Goal: Information Seeking & Learning: Find specific fact

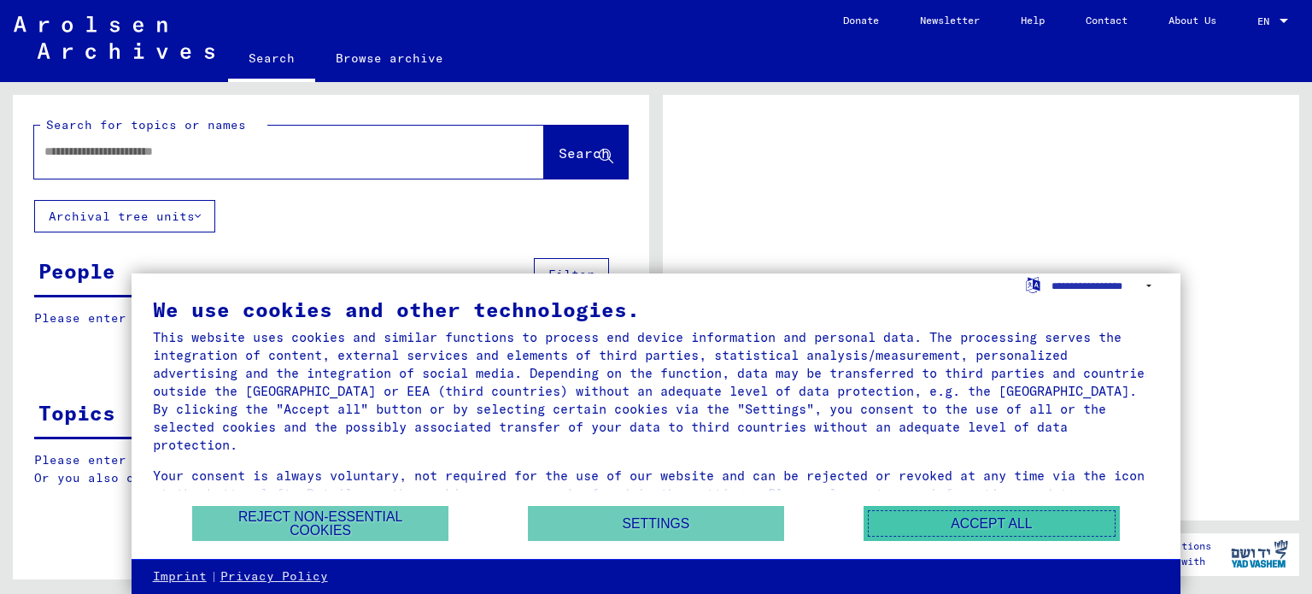
click at [1028, 521] on button "Accept all" at bounding box center [992, 523] width 256 height 35
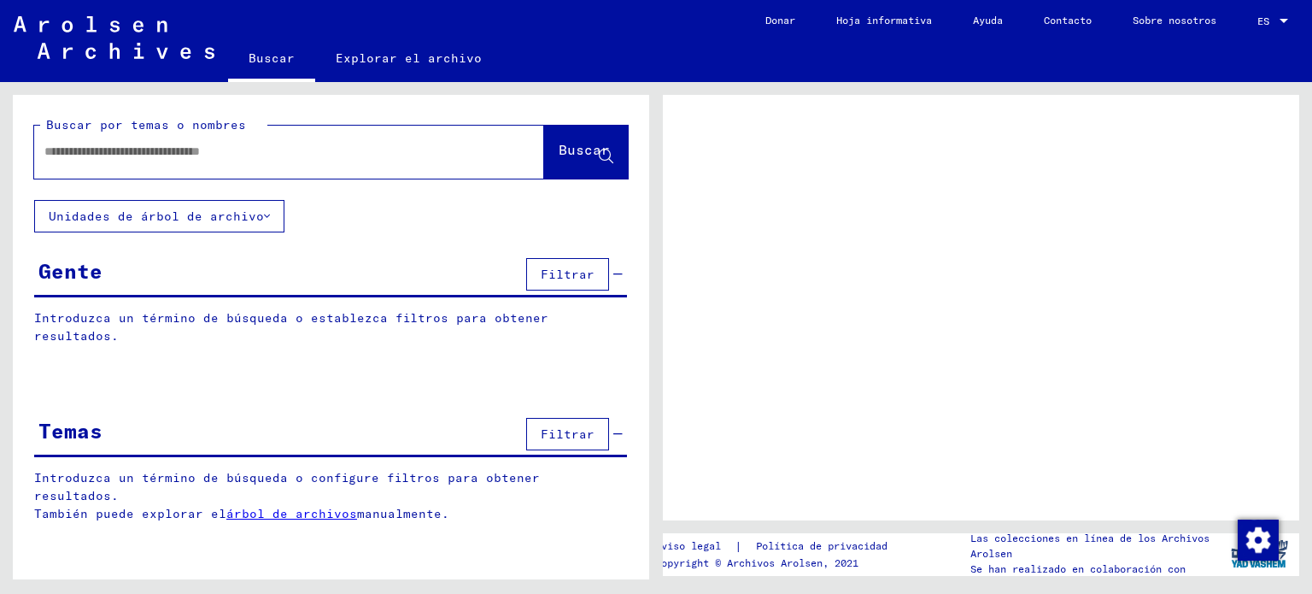
click at [215, 154] on input "text" at bounding box center [273, 152] width 459 height 18
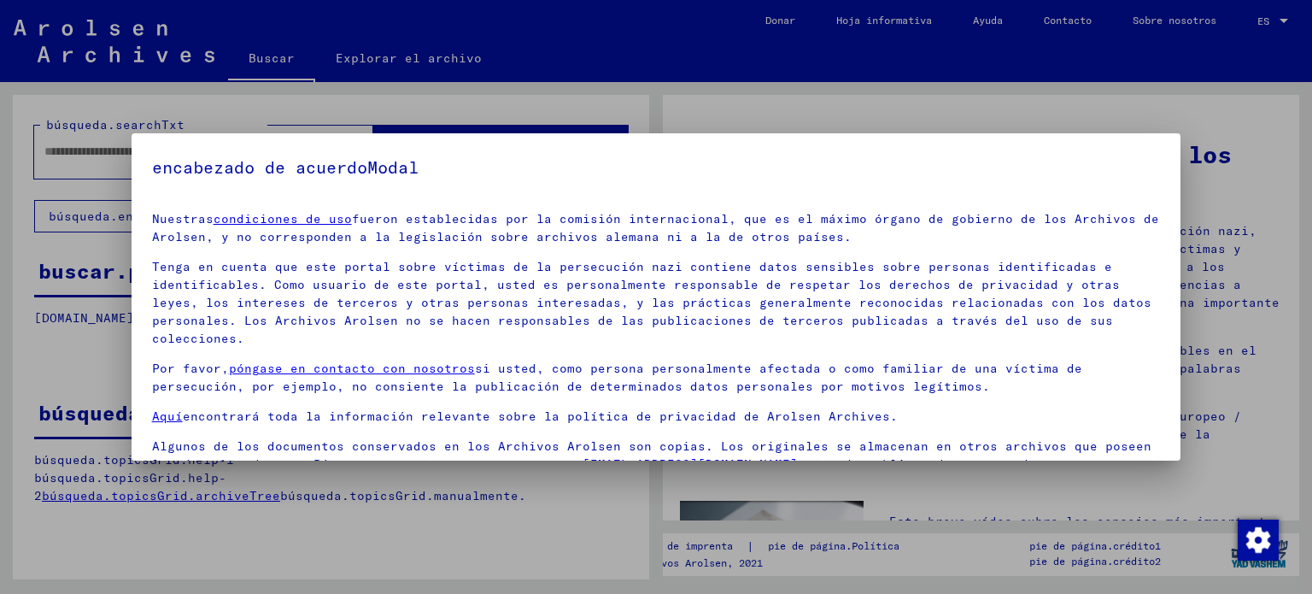
scroll to position [96, 0]
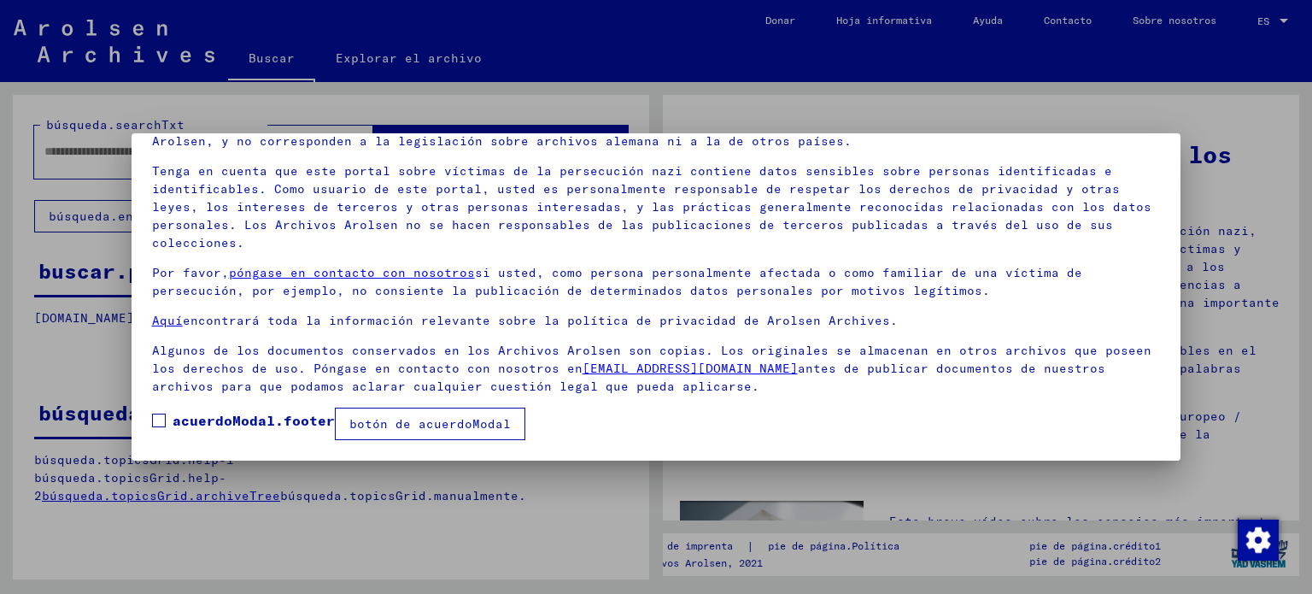
click at [415, 428] on font "botón de acuerdoModal" at bounding box center [429, 423] width 161 height 15
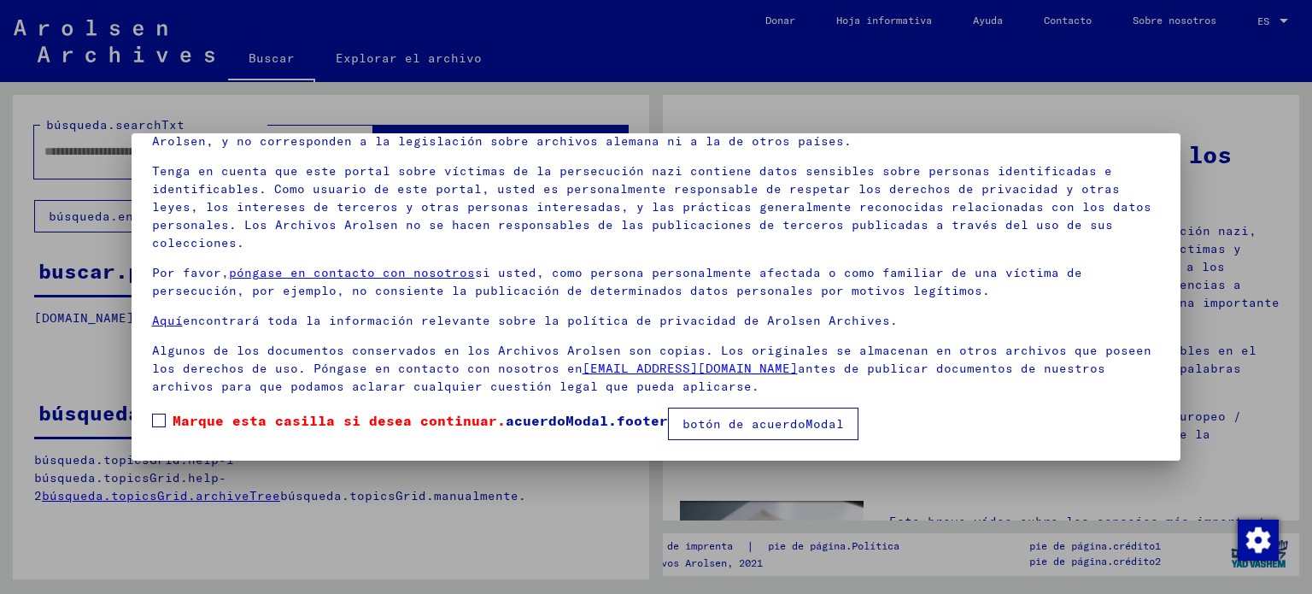
click at [784, 426] on font "botón de acuerdoModal" at bounding box center [763, 423] width 161 height 15
click at [161, 420] on span at bounding box center [159, 421] width 14 height 14
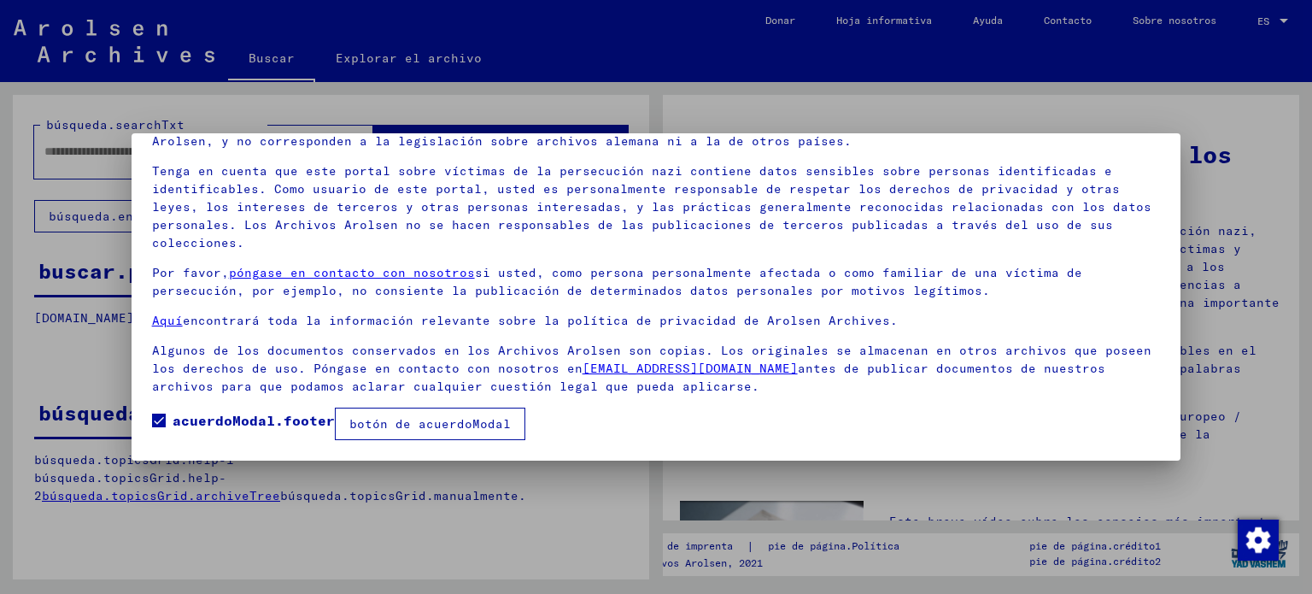
click at [400, 427] on font "botón de acuerdoModal" at bounding box center [429, 423] width 161 height 15
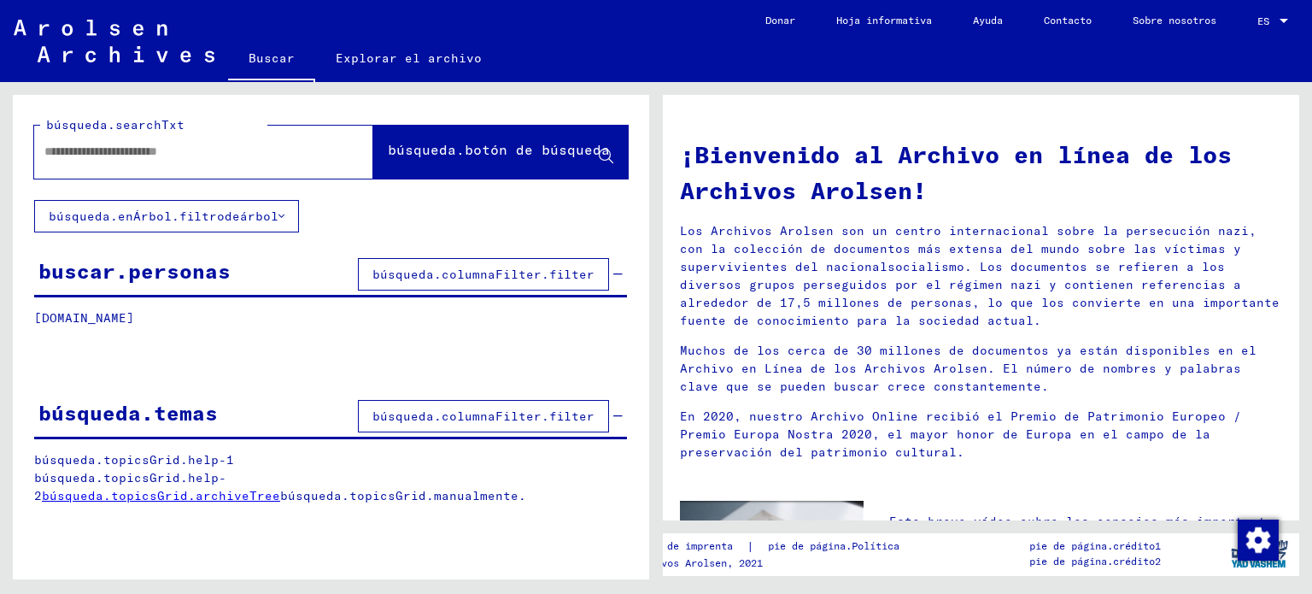
click at [177, 159] on input "text" at bounding box center [183, 152] width 278 height 18
type input "**********"
click at [600, 149] on font "búsqueda.botón de búsqueda" at bounding box center [499, 149] width 222 height 17
click at [605, 153] on icon at bounding box center [606, 157] width 15 height 15
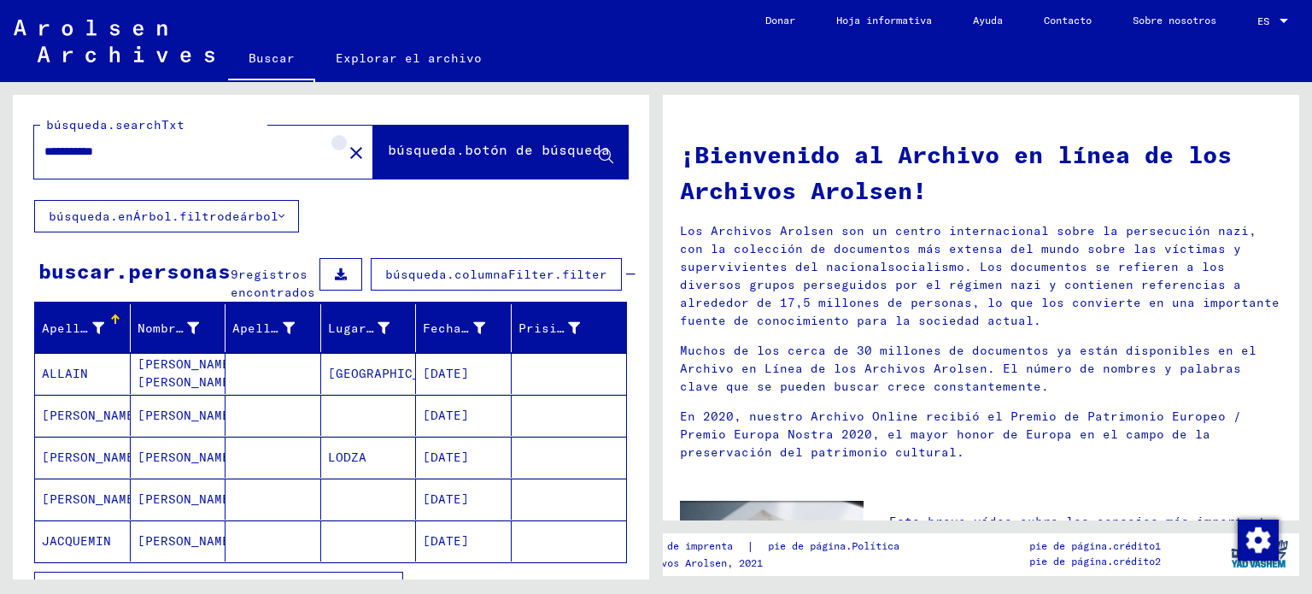
click at [346, 156] on mat-icon "close" at bounding box center [356, 153] width 21 height 21
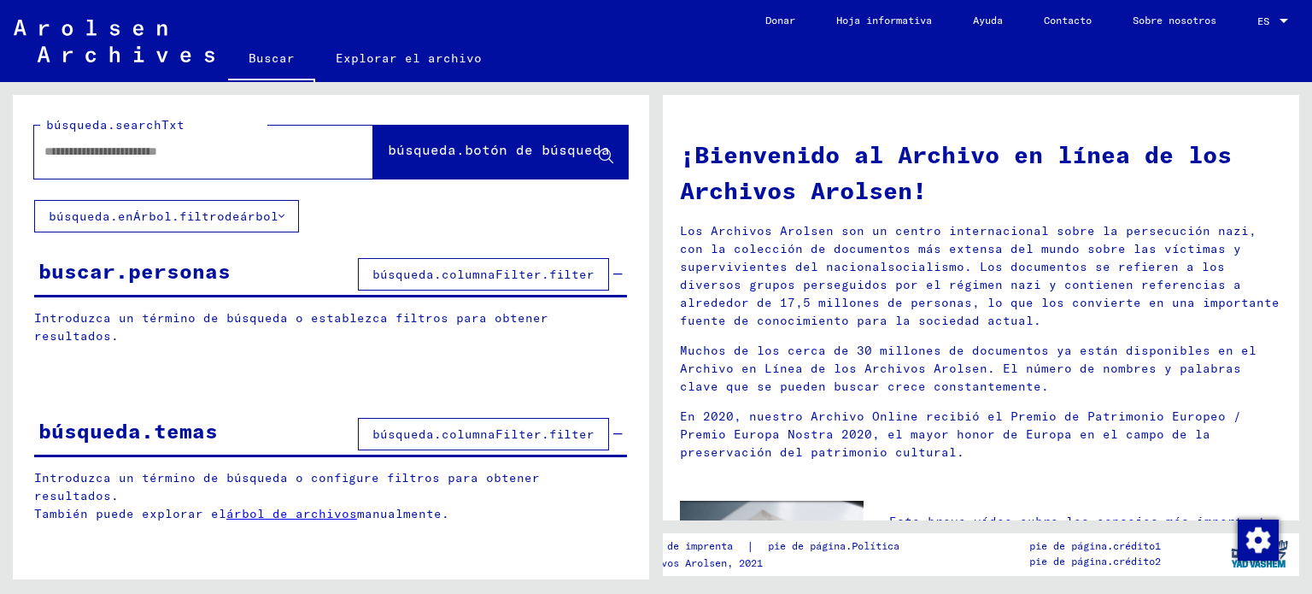
click at [475, 426] on font "búsqueda.columnaFilter.filter" at bounding box center [484, 433] width 222 height 15
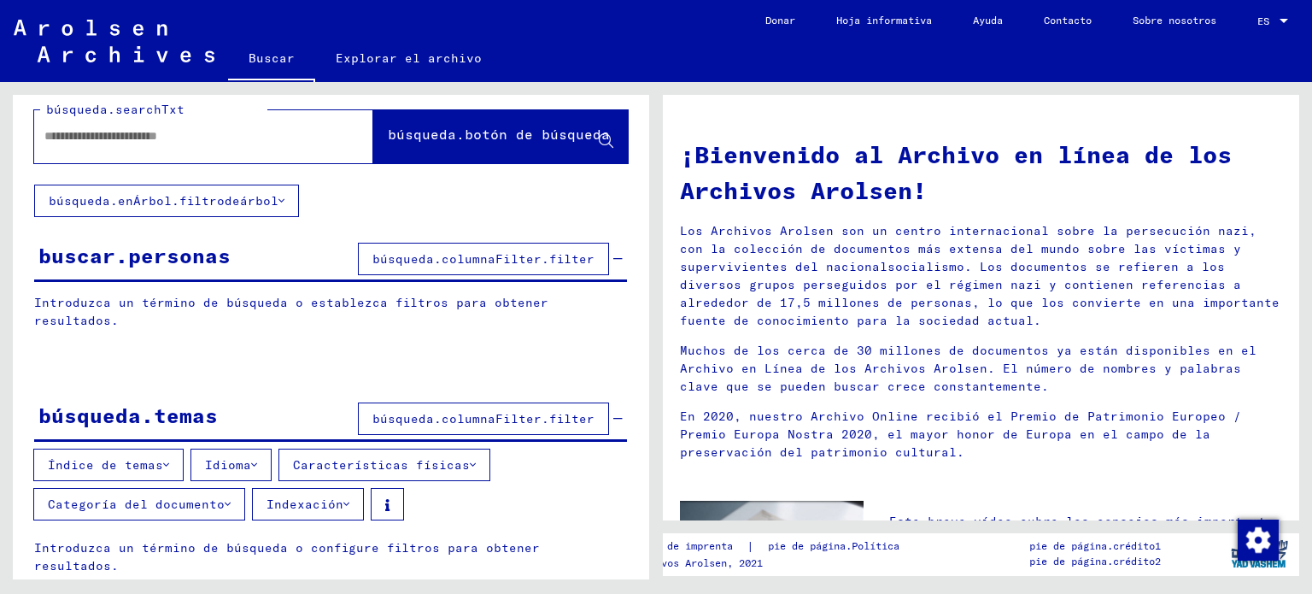
scroll to position [21, 0]
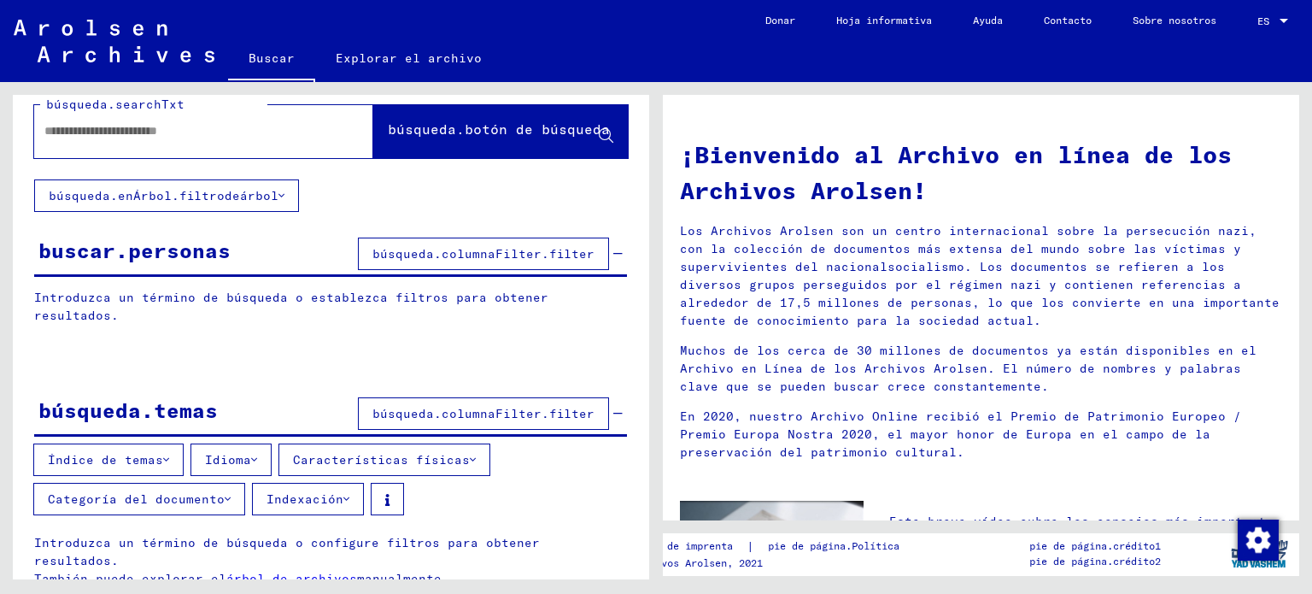
click at [424, 409] on font "búsqueda.columnaFilter.filter" at bounding box center [484, 413] width 222 height 15
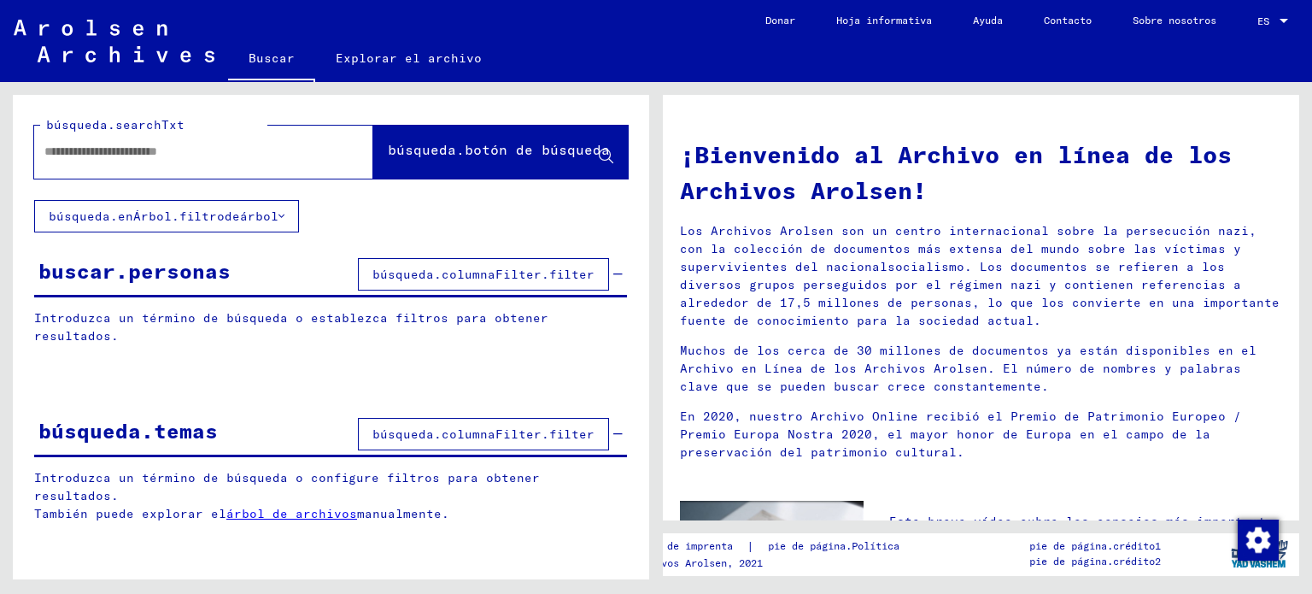
click at [95, 151] on input "text" at bounding box center [183, 152] width 278 height 18
type input "**********"
click at [554, 150] on font "búsqueda.botón de búsqueda" at bounding box center [499, 149] width 222 height 17
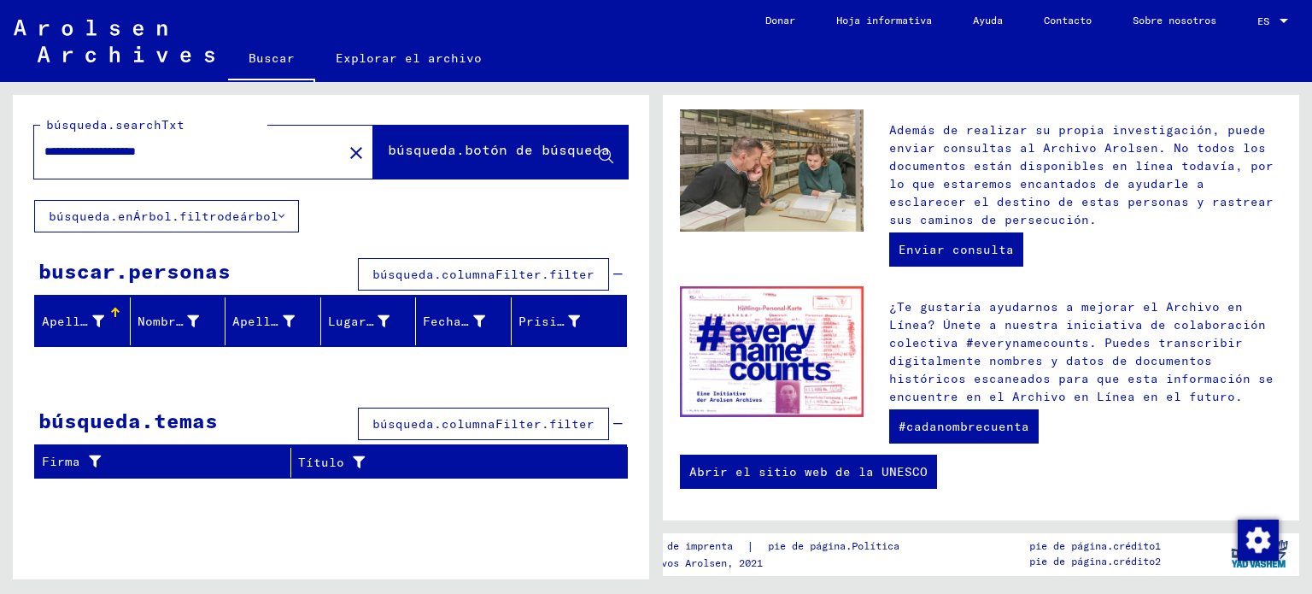
scroll to position [679, 0]
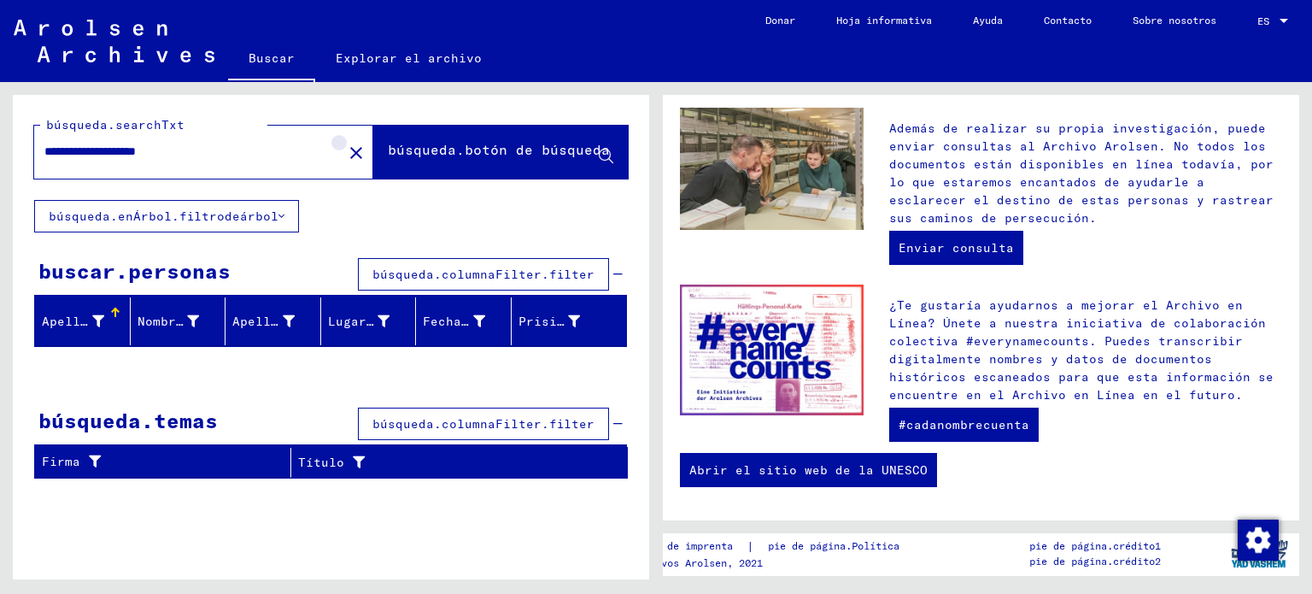
click at [346, 153] on mat-icon "close" at bounding box center [356, 153] width 21 height 21
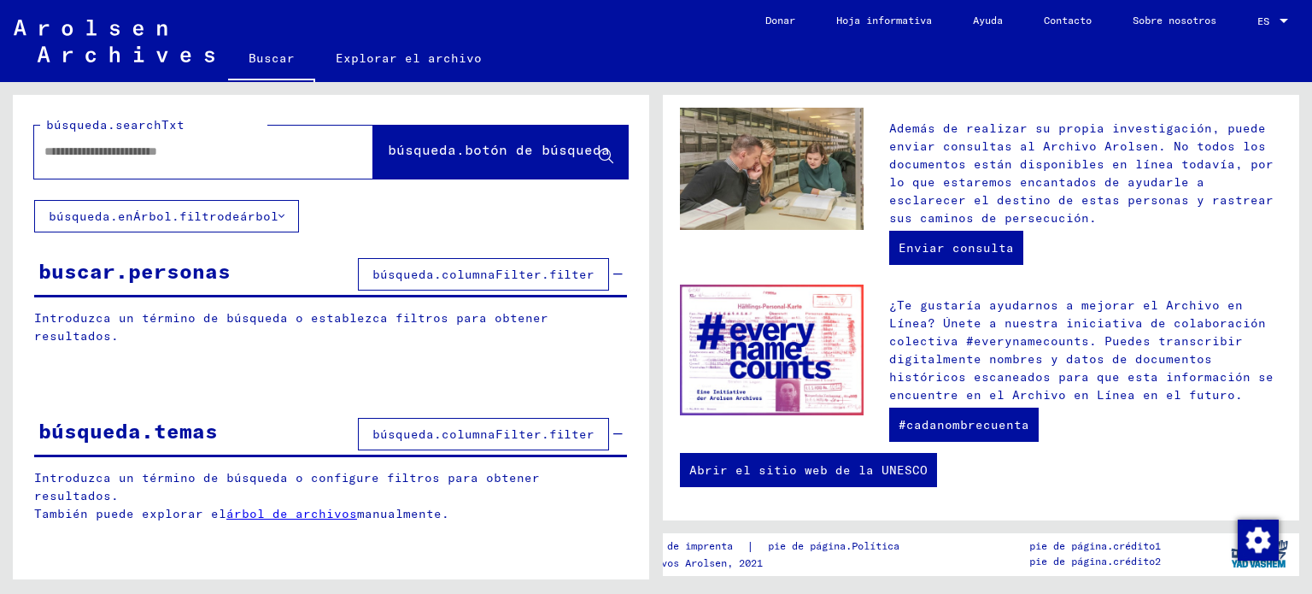
click at [146, 148] on input "text" at bounding box center [183, 152] width 278 height 18
click at [73, 156] on input "**********" at bounding box center [183, 152] width 278 height 18
type input "**********"
click at [586, 151] on font "búsqueda.botón de búsqueda" at bounding box center [499, 149] width 222 height 17
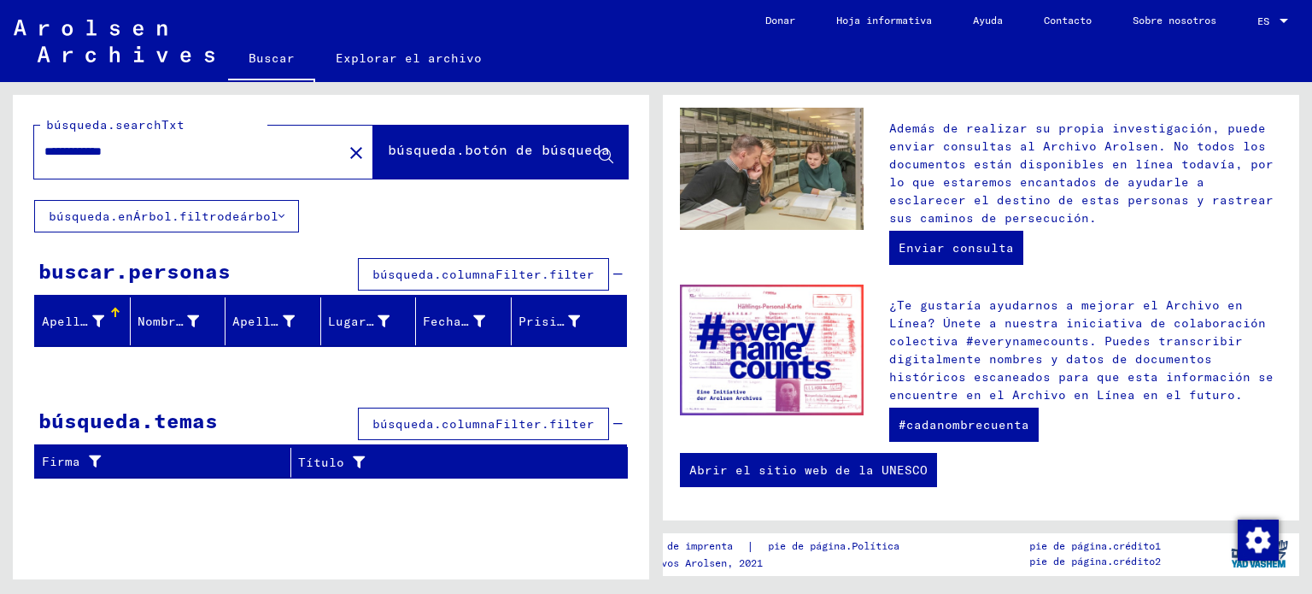
click at [541, 424] on font "búsqueda.columnaFilter.filter" at bounding box center [484, 423] width 222 height 15
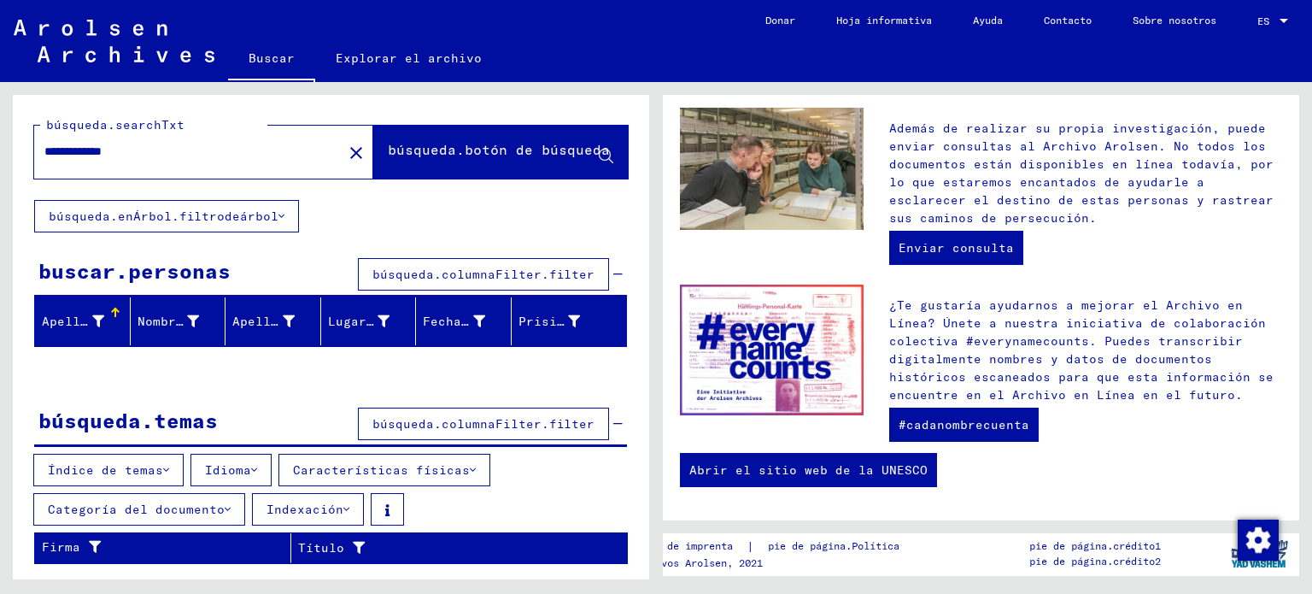
click at [225, 505] on icon at bounding box center [228, 509] width 6 height 12
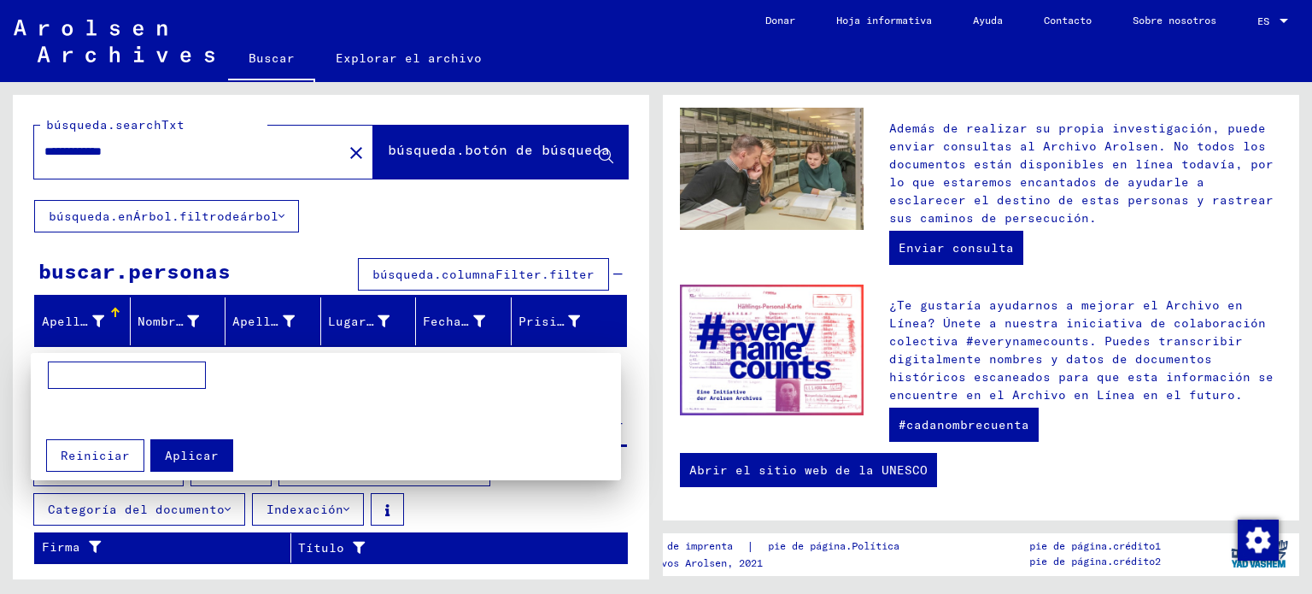
click at [151, 381] on input at bounding box center [127, 374] width 158 height 27
type input "**********"
click at [186, 461] on font "Aplicar" at bounding box center [192, 455] width 54 height 15
